Goal: Information Seeking & Learning: Learn about a topic

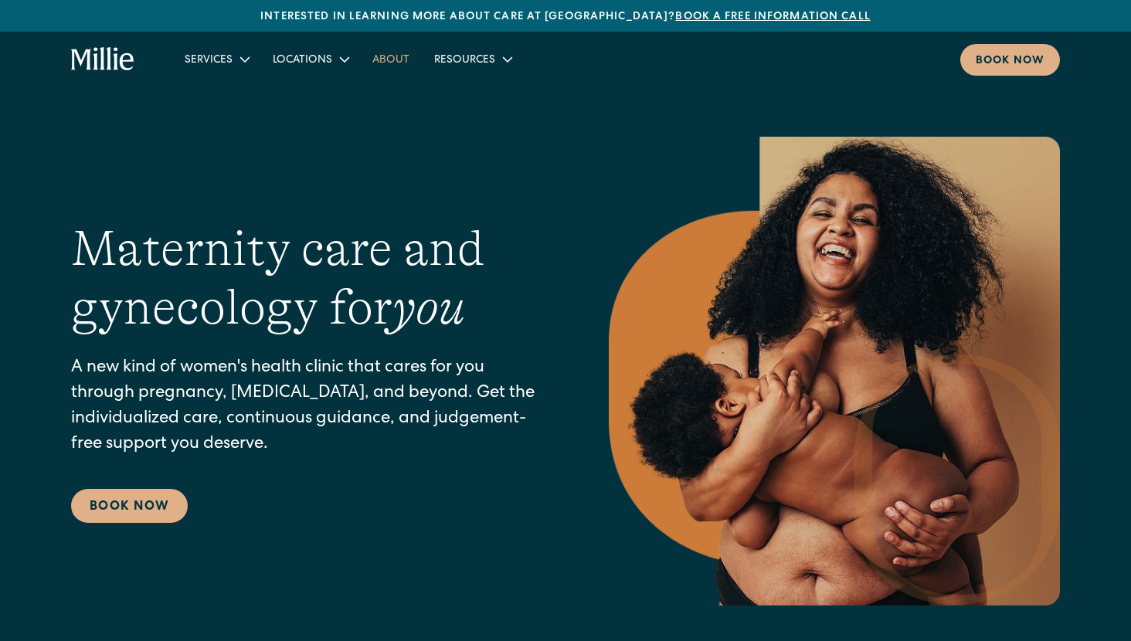
click at [399, 57] on link "About" at bounding box center [391, 58] width 62 height 25
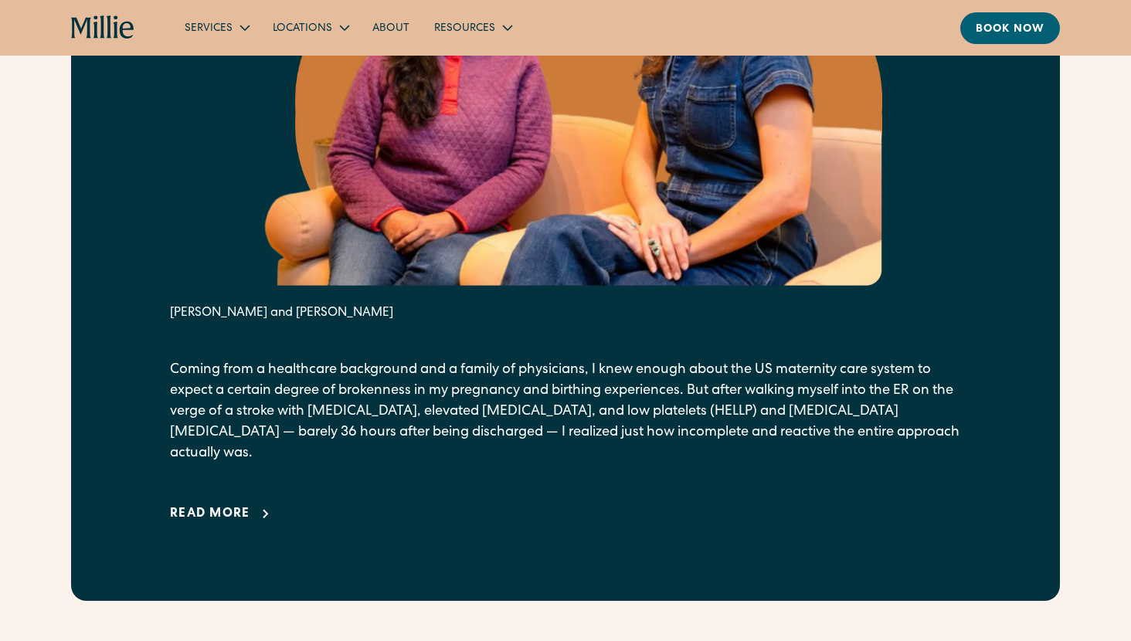
scroll to position [1081, 0]
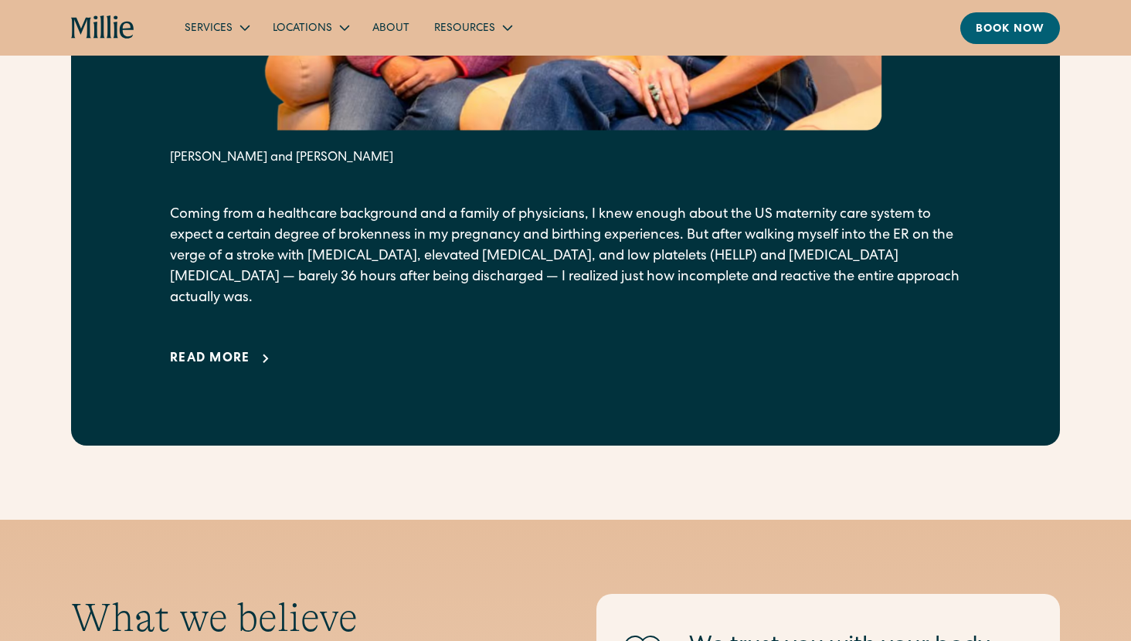
click at [224, 350] on div "Read more" at bounding box center [210, 359] width 80 height 19
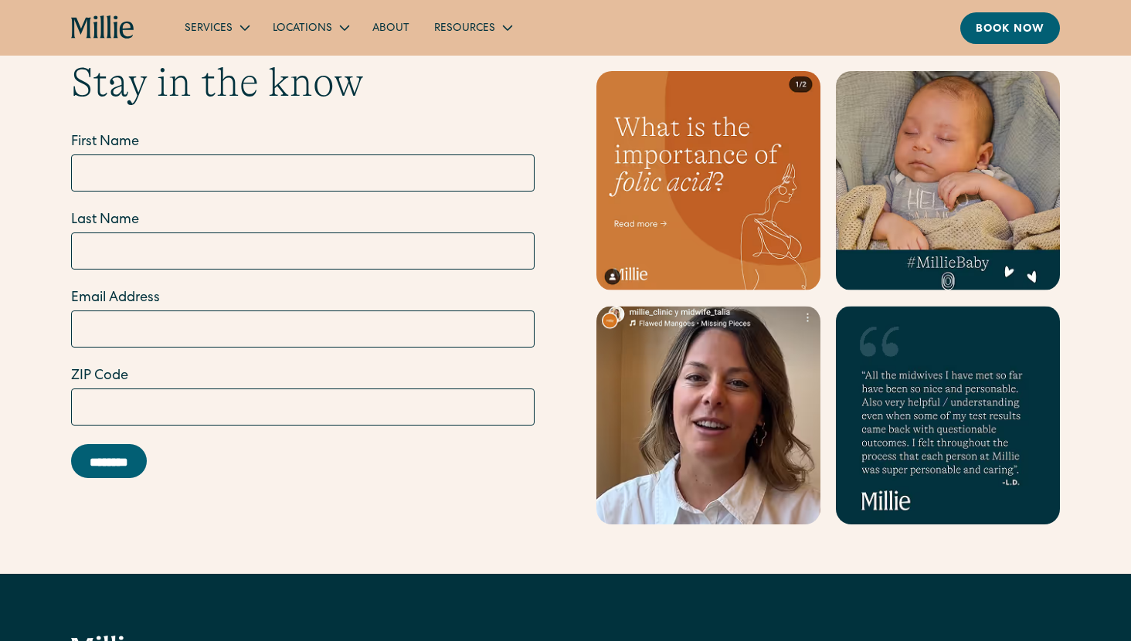
scroll to position [6559, 0]
